Goal: Obtain resource: Download file/media

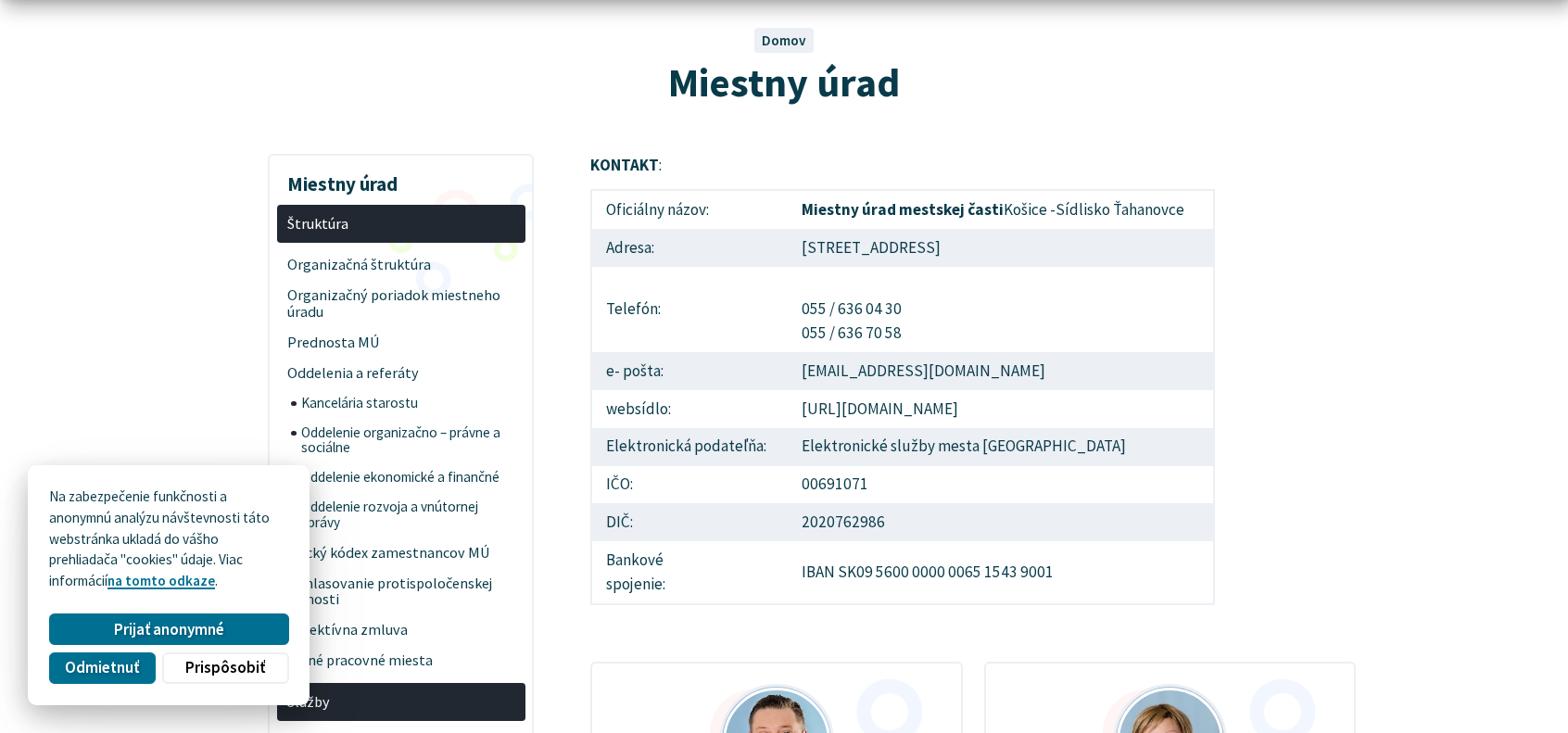
scroll to position [371, 0]
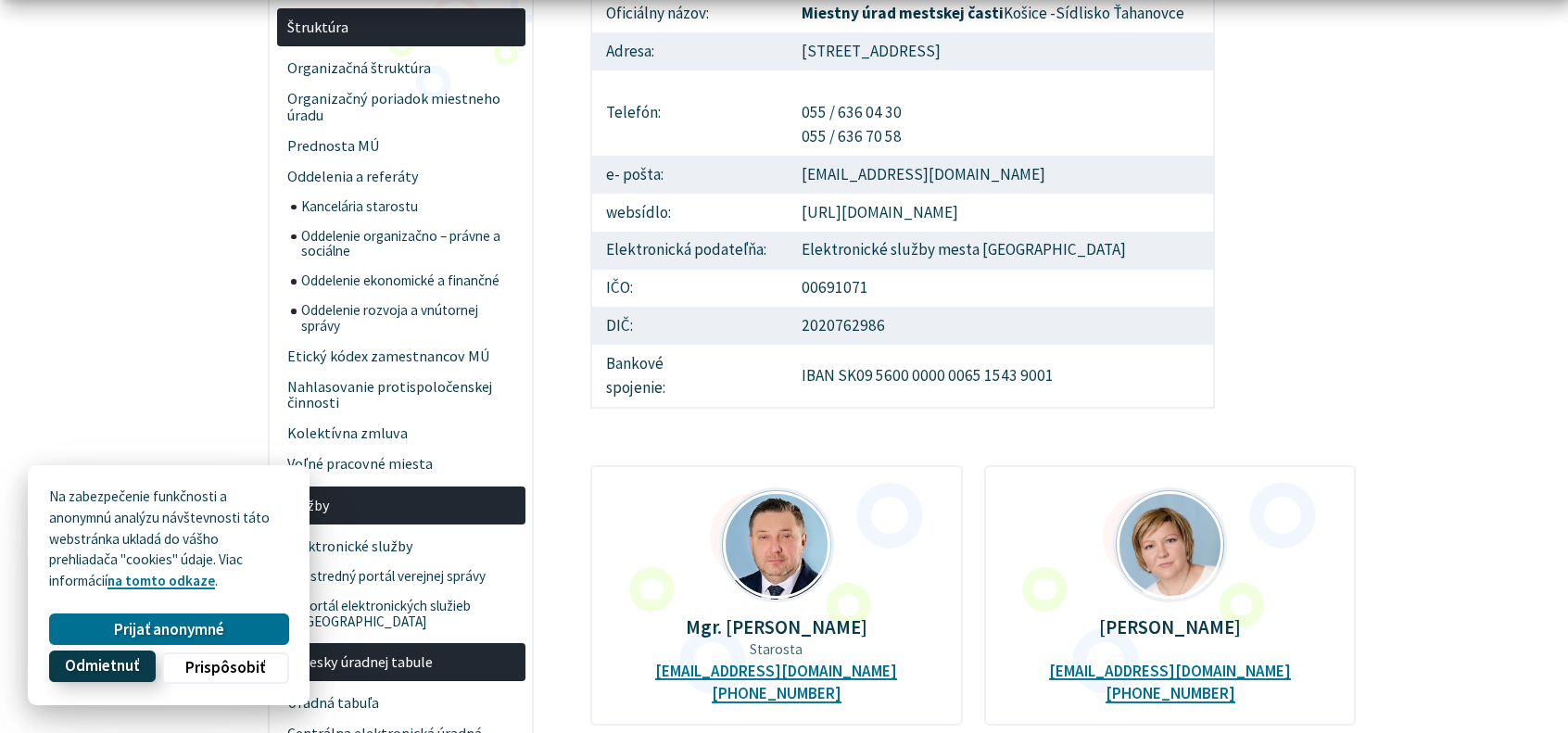
click at [115, 664] on span "Odmietnuť" at bounding box center [102, 666] width 74 height 19
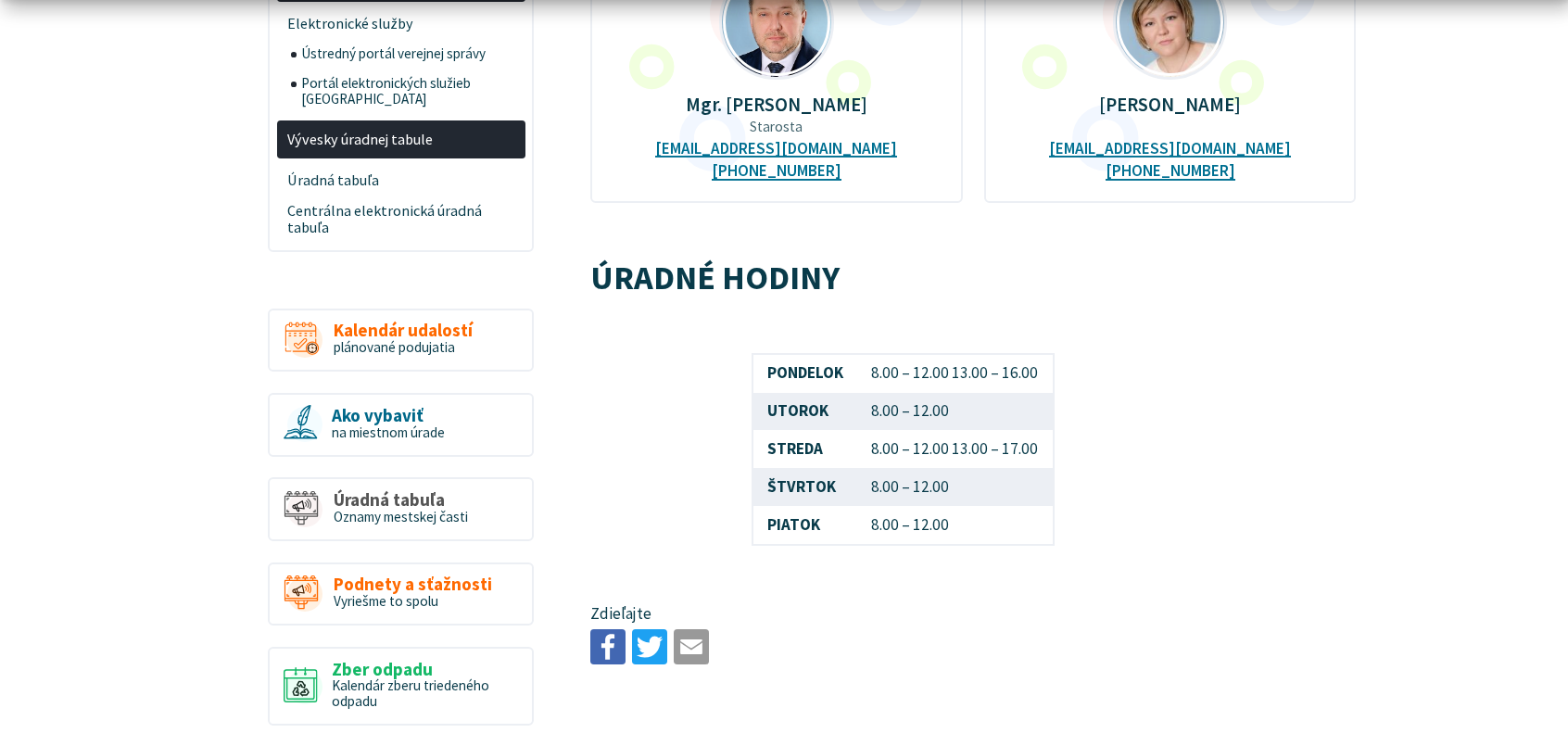
scroll to position [926, 0]
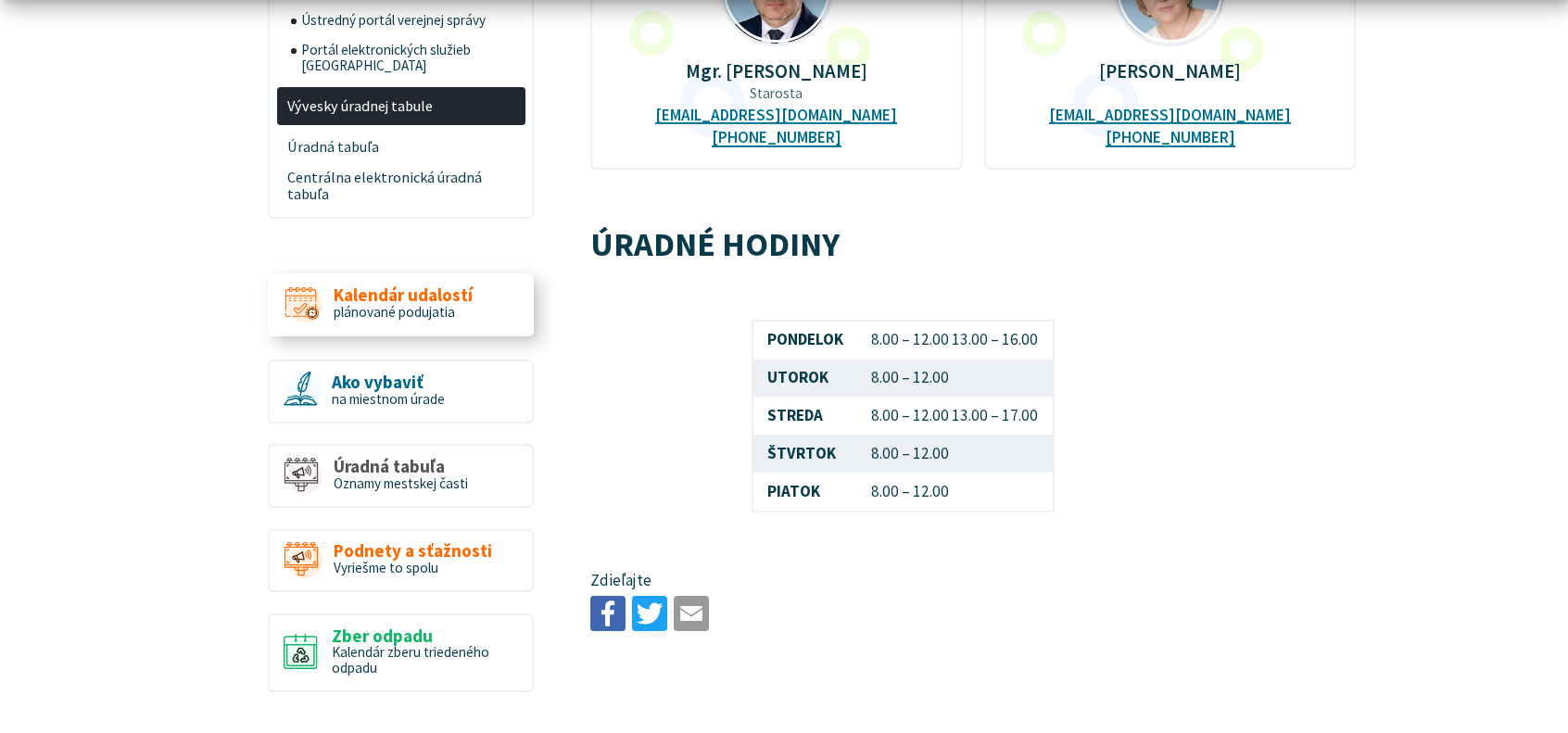
click at [377, 303] on span "plánované podujatia" at bounding box center [394, 312] width 121 height 17
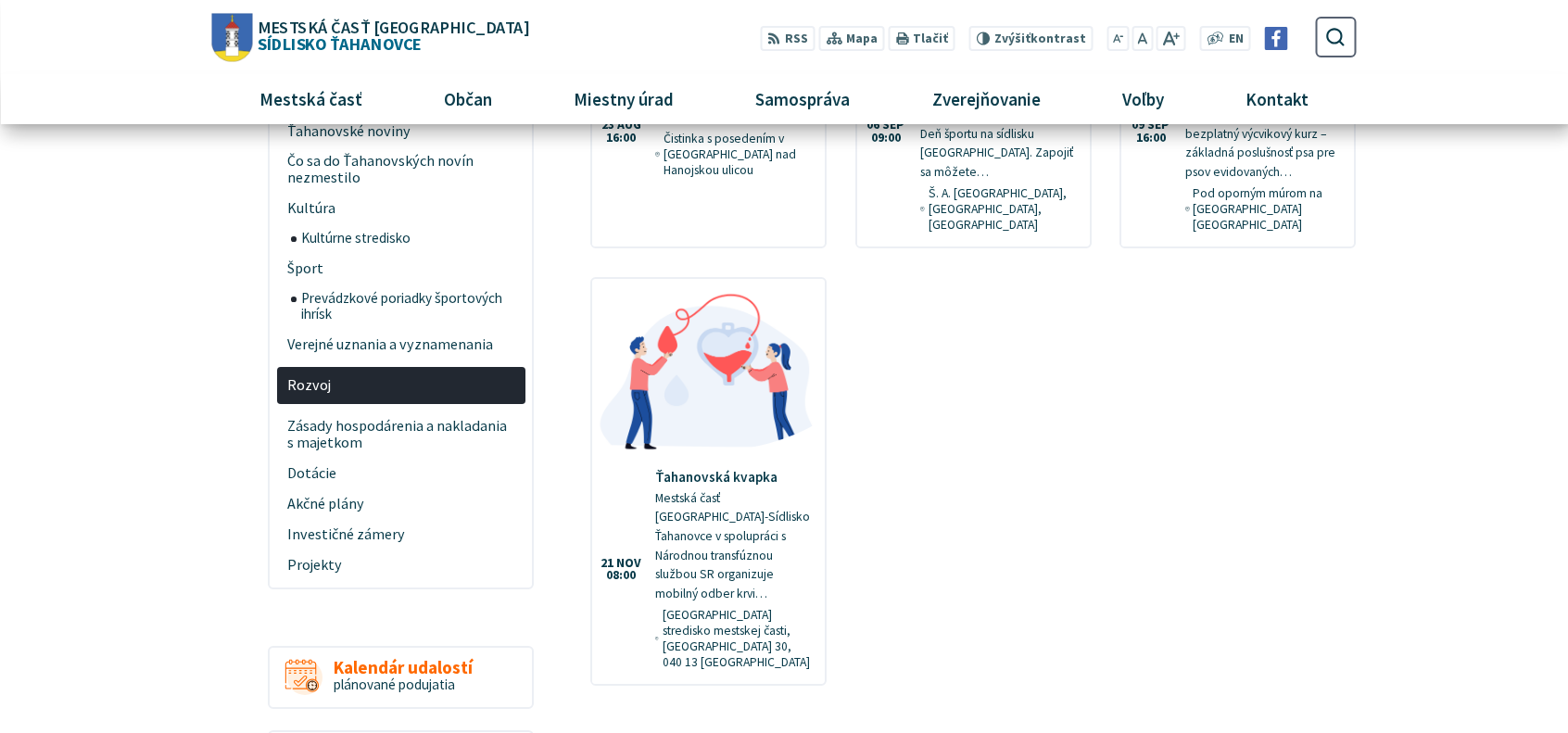
scroll to position [556, 0]
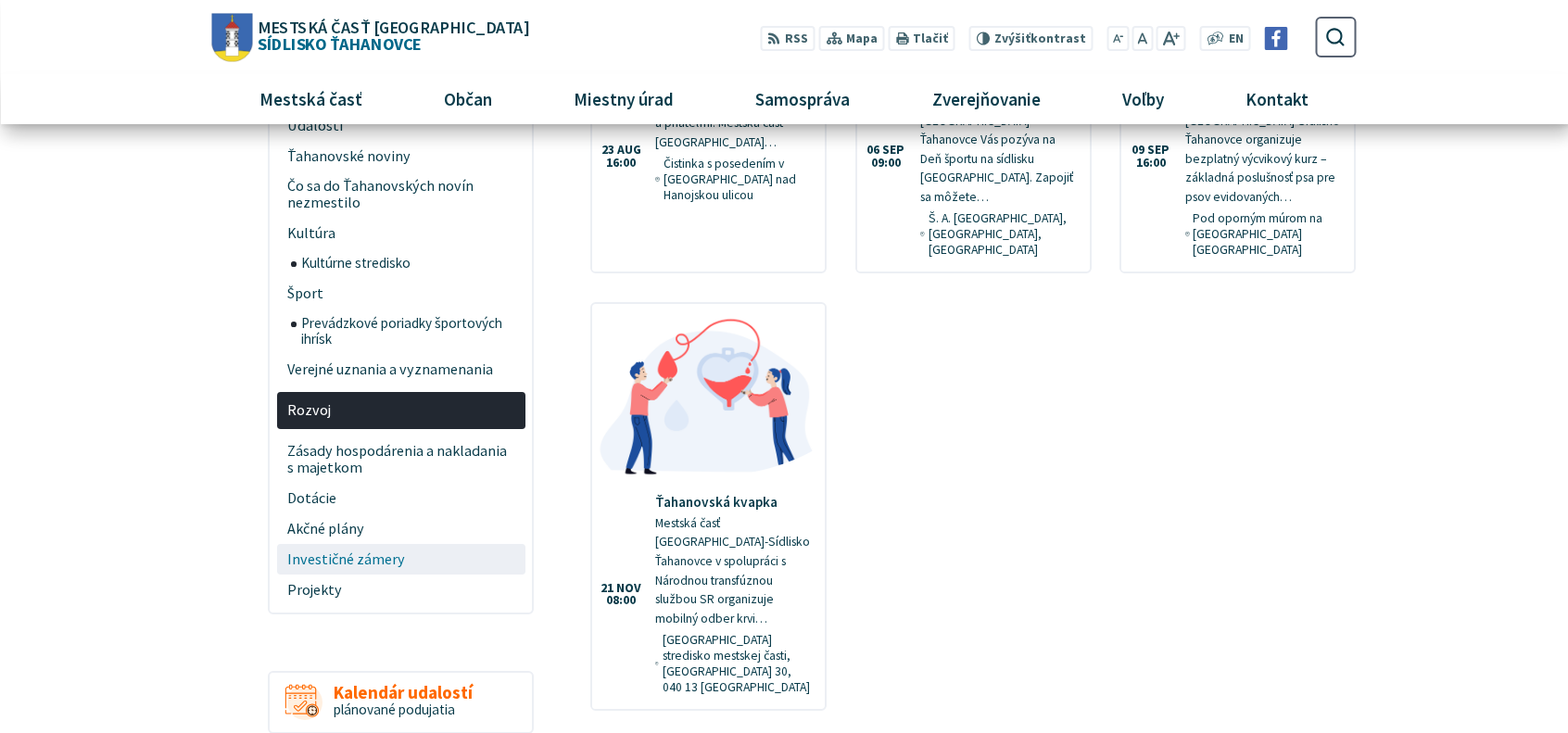
click at [358, 544] on span "Investičné zámery" at bounding box center [400, 560] width 227 height 31
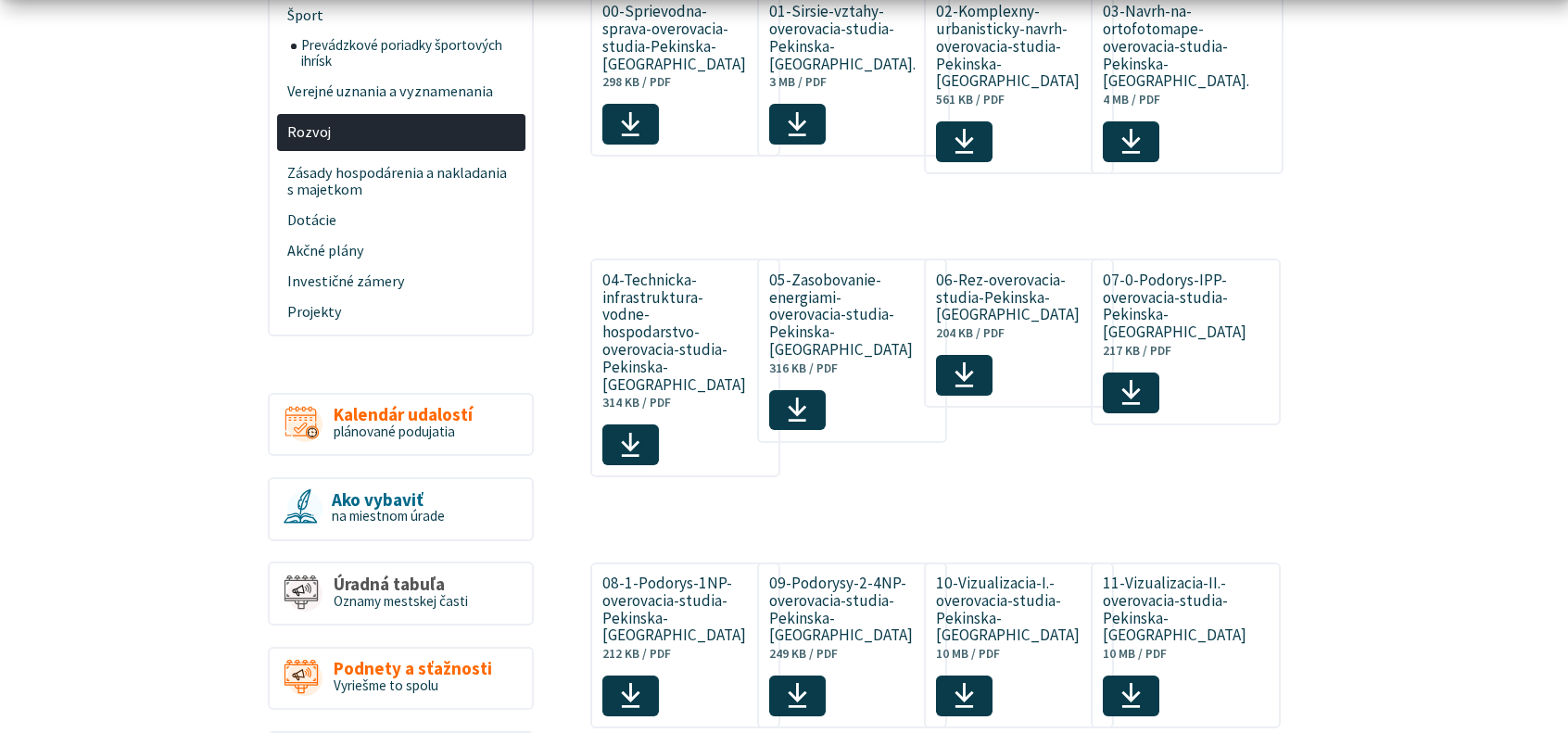
scroll to position [1020, 0]
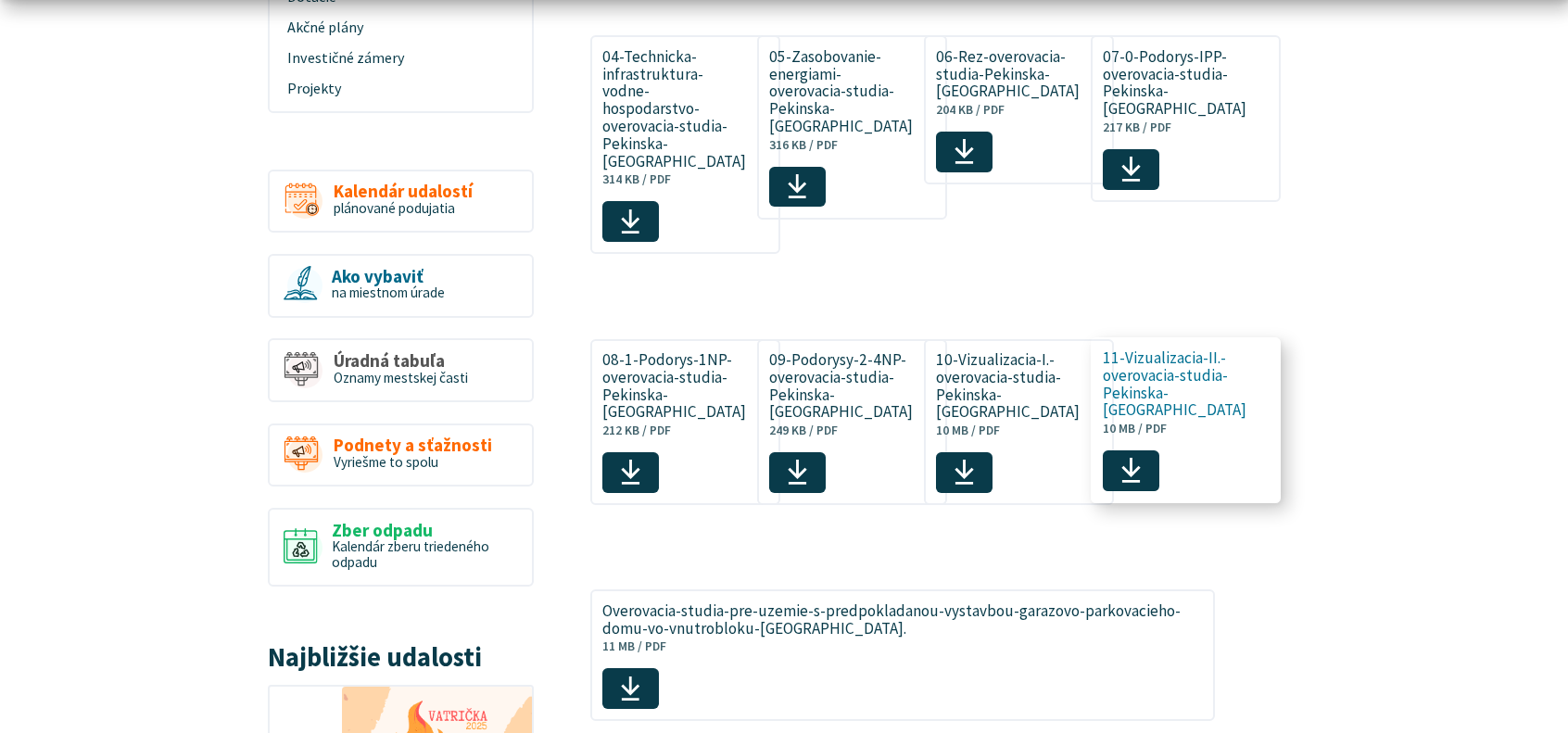
click at [1133, 484] on icon at bounding box center [1131, 469] width 21 height 28
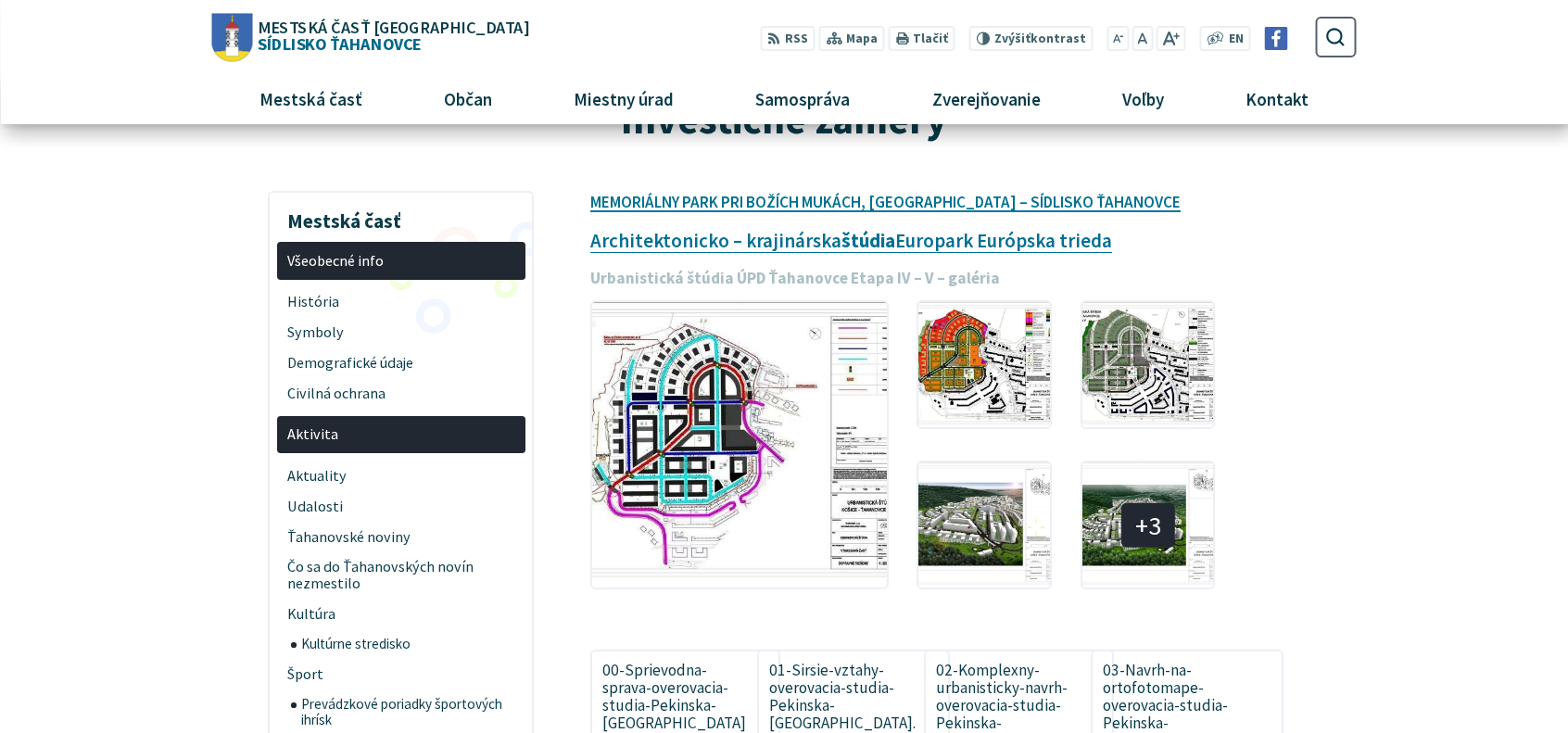
scroll to position [0, 0]
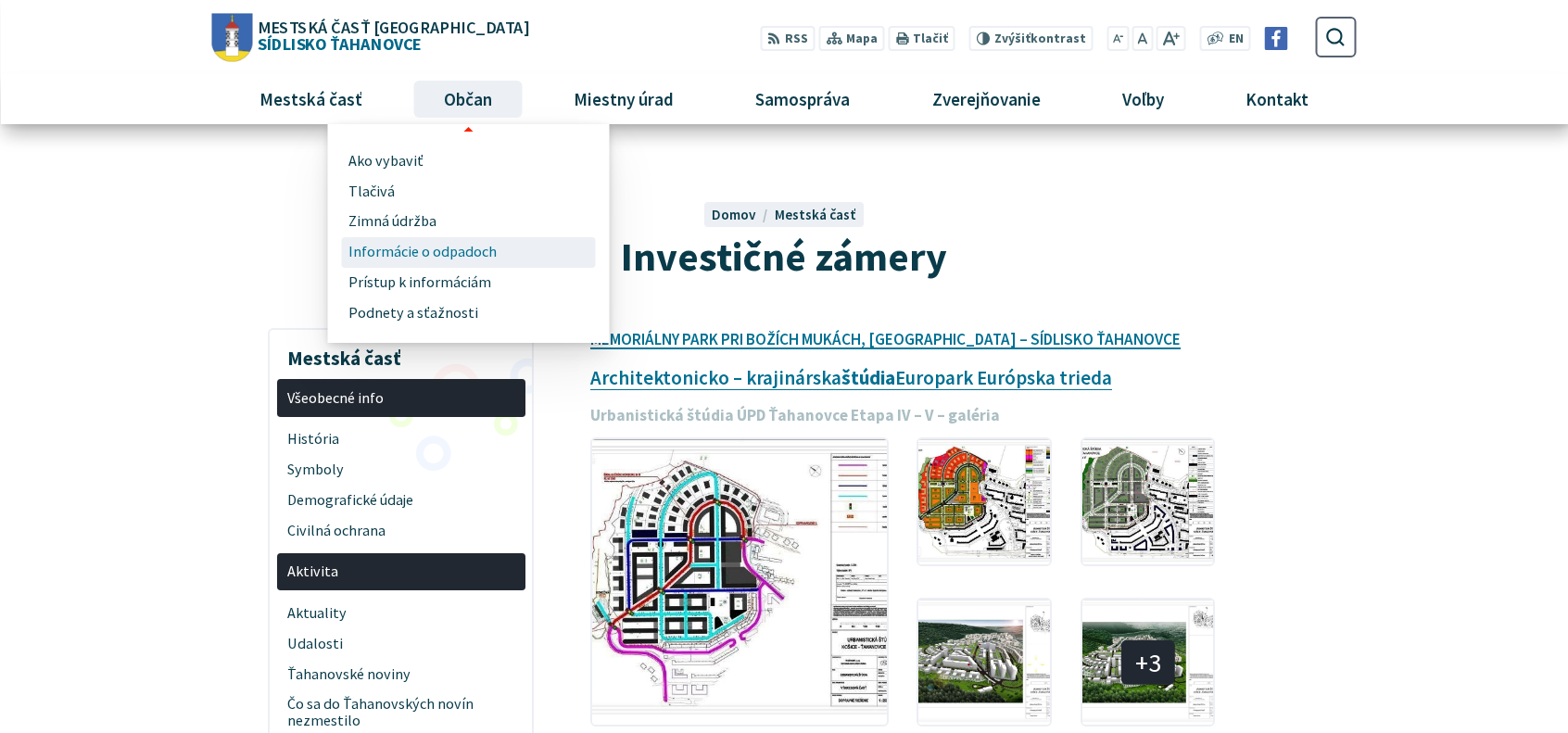
click at [447, 249] on span "Informácie o odpadoch" at bounding box center [423, 253] width 149 height 31
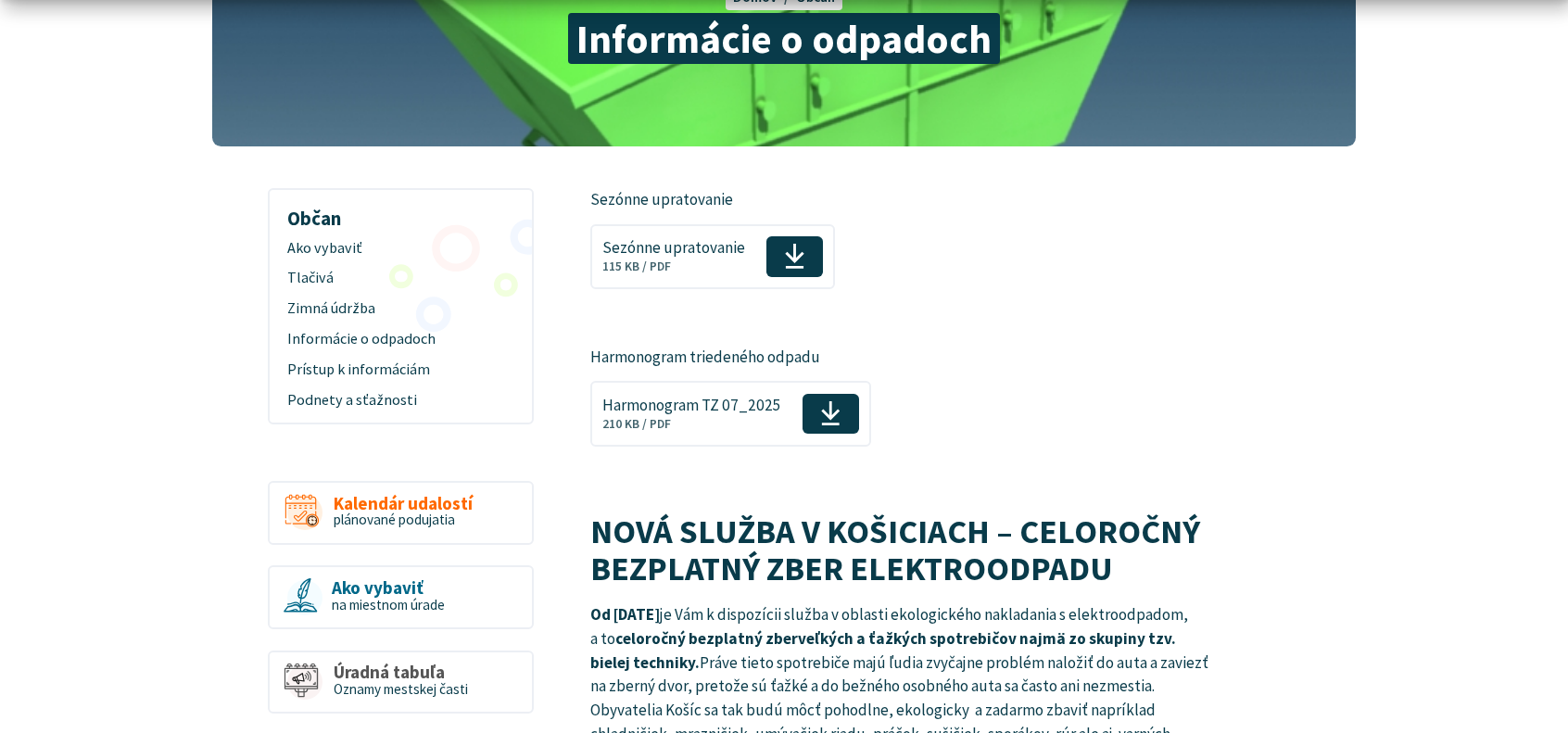
scroll to position [278, 0]
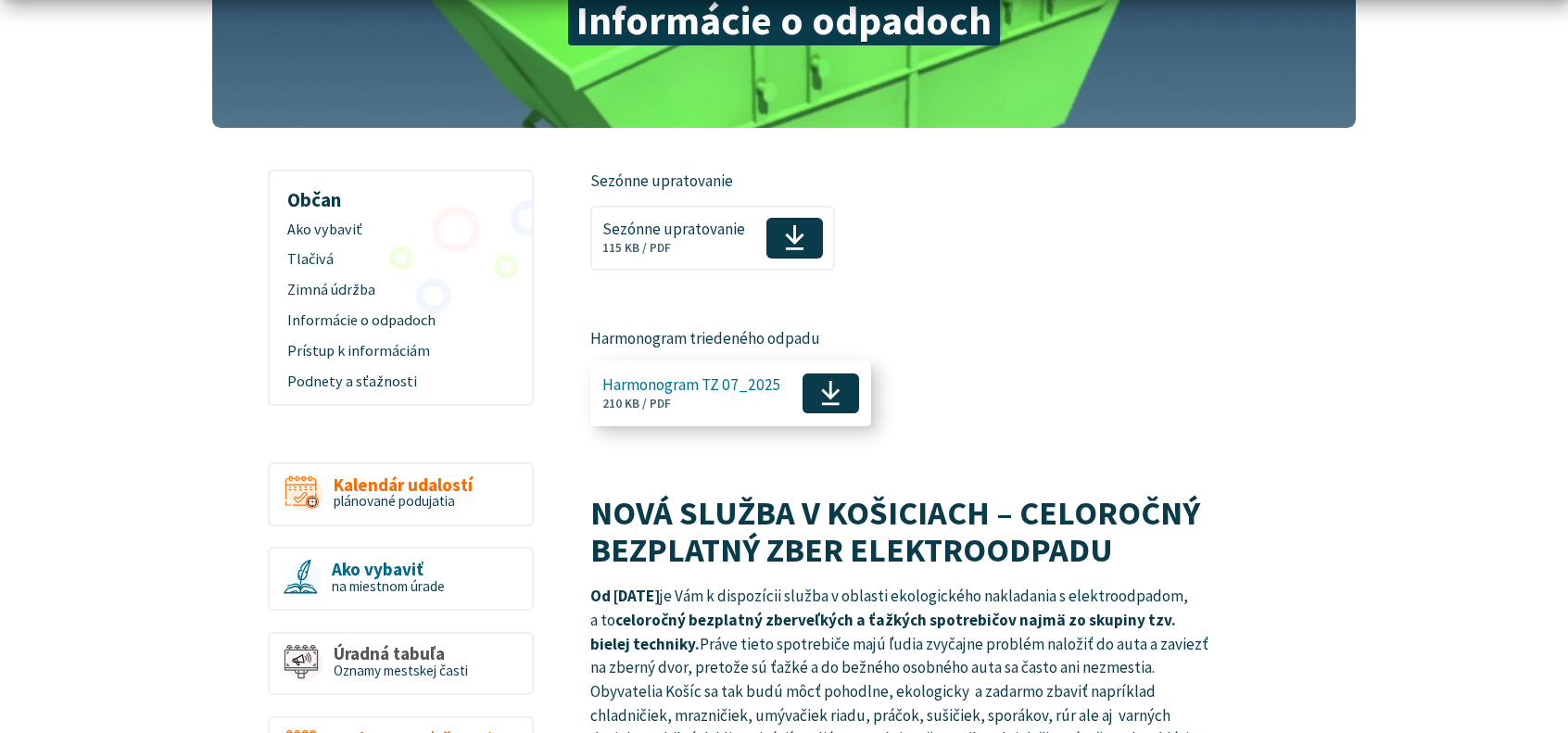
click at [821, 390] on icon at bounding box center [831, 393] width 21 height 28
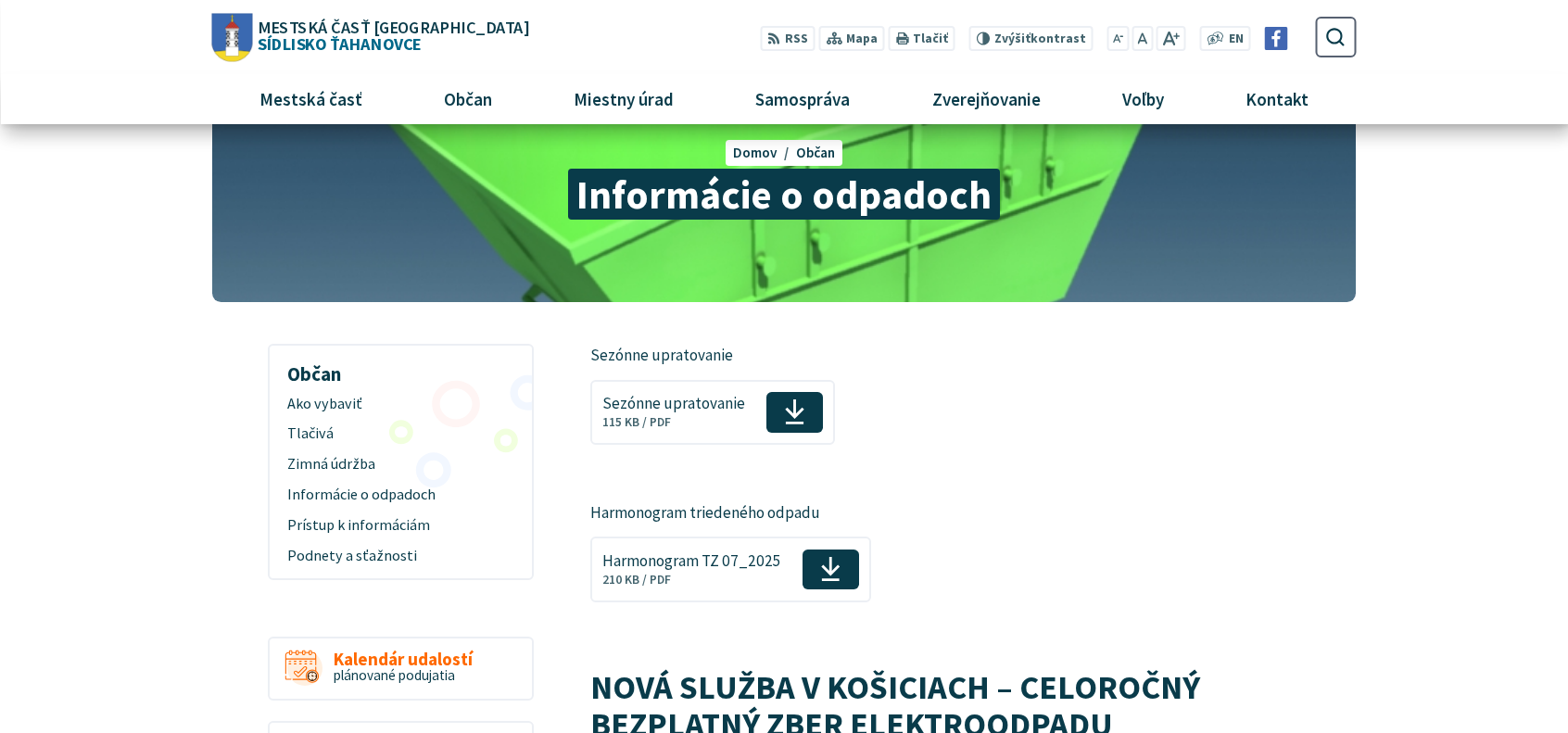
scroll to position [0, 0]
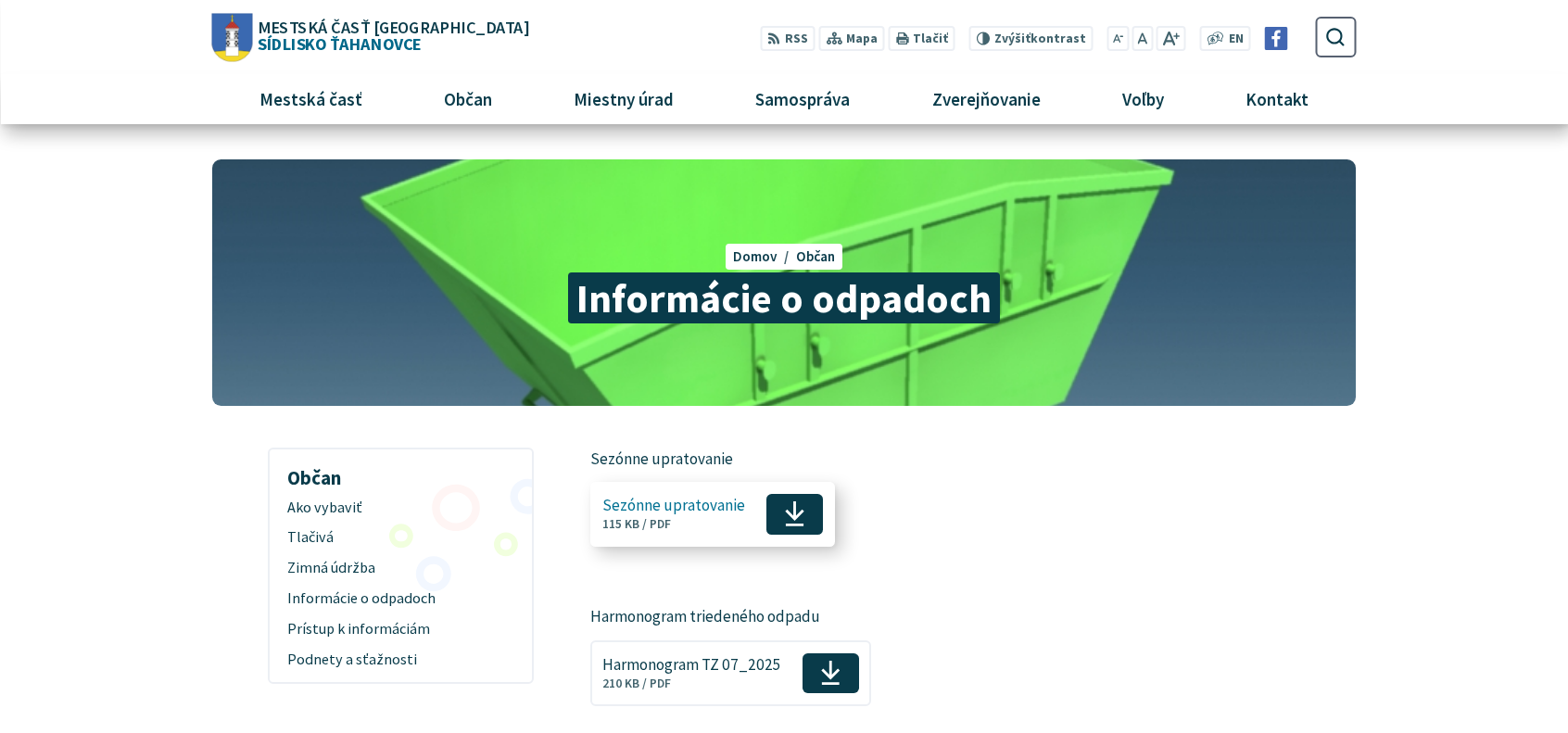
click at [786, 512] on use at bounding box center [795, 514] width 18 height 25
